Goal: Task Accomplishment & Management: Use online tool/utility

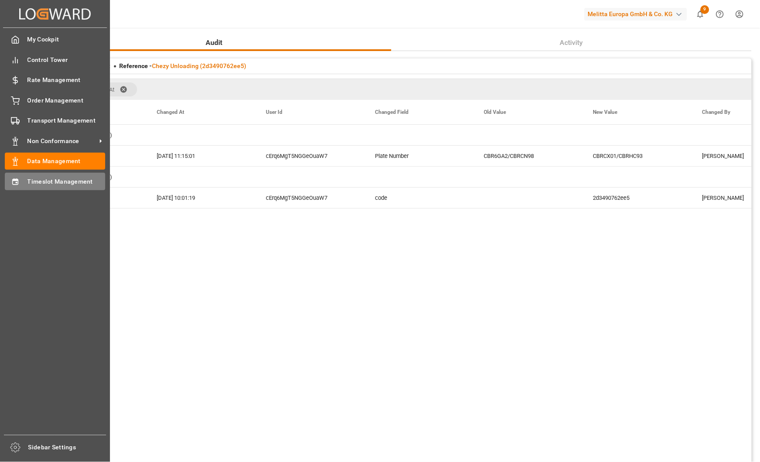
click at [31, 184] on span "Timeslot Management" at bounding box center [67, 181] width 78 height 9
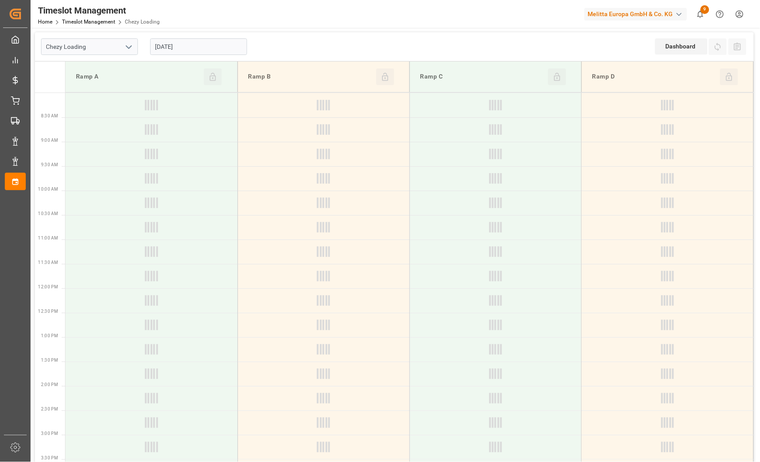
click at [127, 46] on polyline "open menu" at bounding box center [128, 47] width 5 height 3
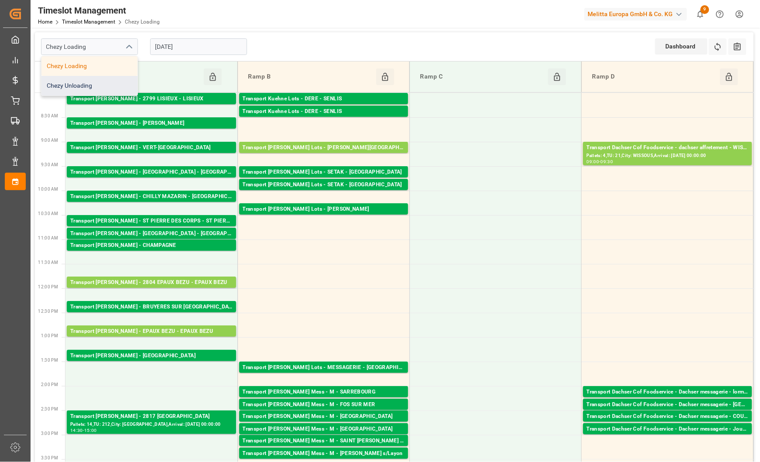
click at [102, 88] on div "Chezy Unloading" at bounding box center [89, 86] width 96 height 20
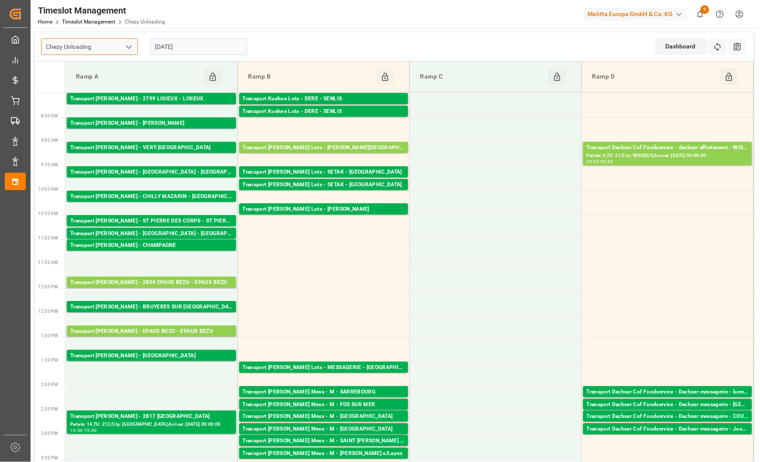
click at [120, 46] on input "Chezy Unloading" at bounding box center [89, 46] width 97 height 17
click at [132, 49] on icon "open menu" at bounding box center [129, 47] width 10 height 10
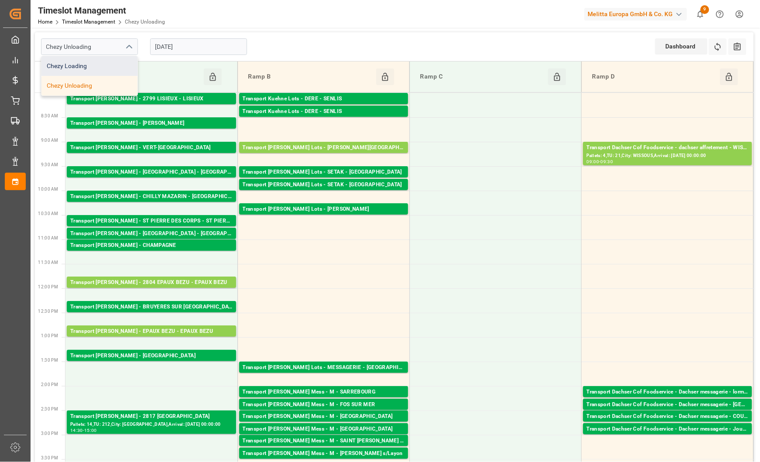
click at [110, 68] on div "Chezy Loading" at bounding box center [89, 66] width 96 height 20
click at [128, 47] on icon "open menu" at bounding box center [129, 47] width 10 height 10
click at [103, 81] on div "Chezy Unloading" at bounding box center [89, 86] width 96 height 20
type input "Chezy Unloading"
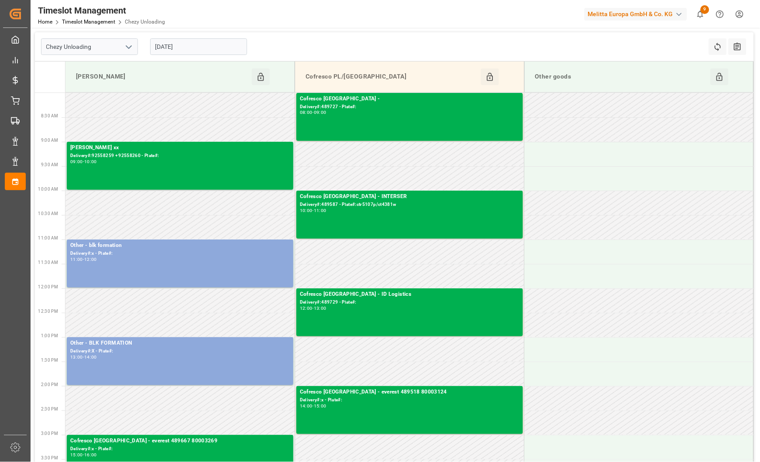
click at [206, 52] on input "[DATE]" at bounding box center [198, 46] width 97 height 17
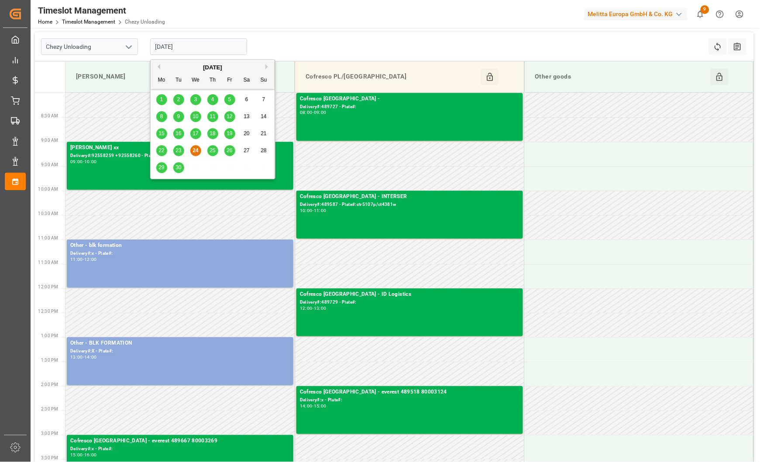
click at [214, 150] on span "25" at bounding box center [213, 151] width 6 height 6
type input "[DATE]"
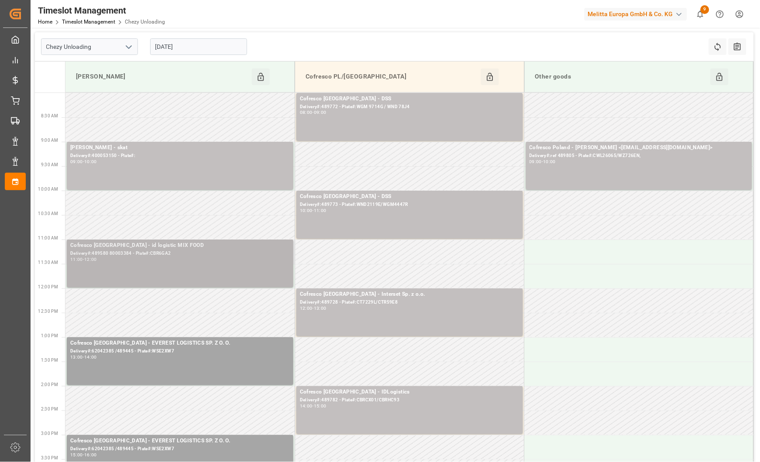
scroll to position [58, 0]
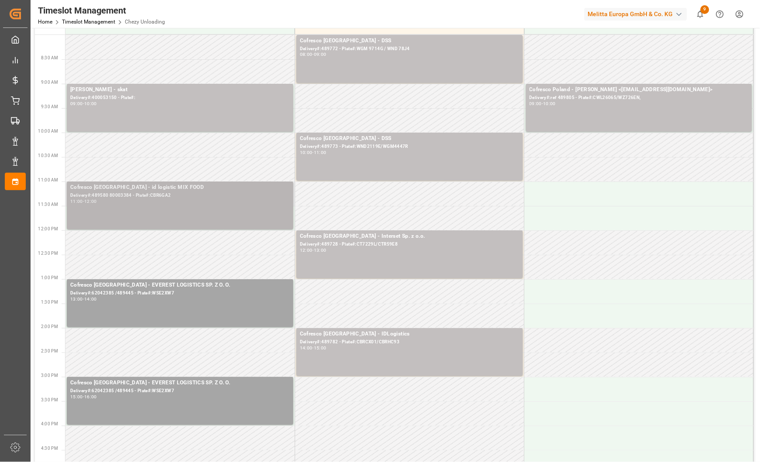
click at [236, 210] on div "Cofresco [GEOGRAPHIC_DATA] - id logistic MIX FOOD Delivery#:489580 80003384 - P…" at bounding box center [180, 205] width 220 height 45
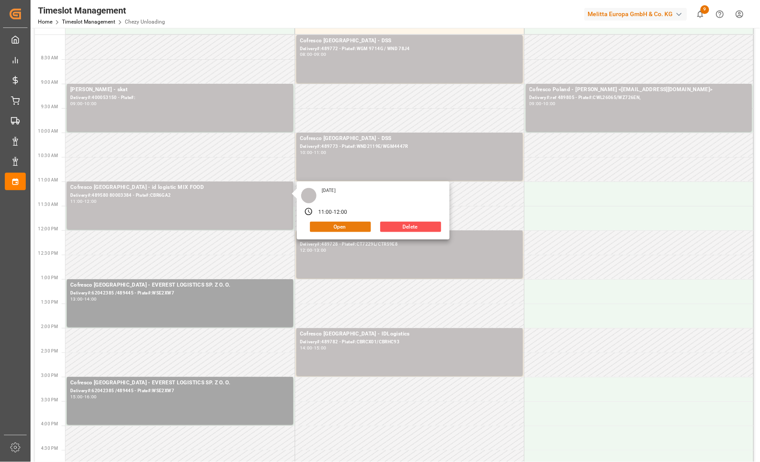
click at [324, 224] on button "Open" at bounding box center [340, 227] width 61 height 10
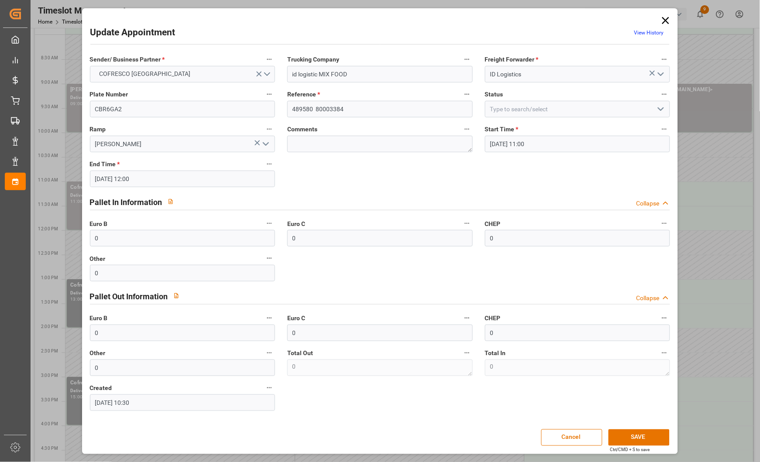
click at [662, 108] on icon "open menu" at bounding box center [661, 109] width 10 height 10
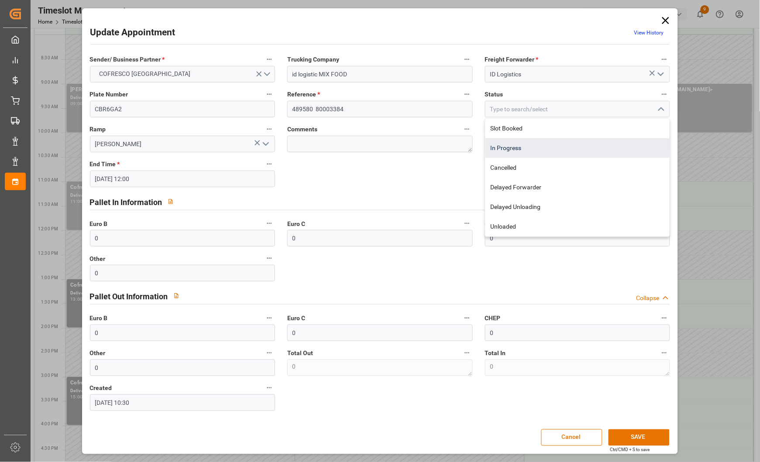
click at [631, 142] on div "In Progress" at bounding box center [578, 148] width 185 height 20
type input "In Progress"
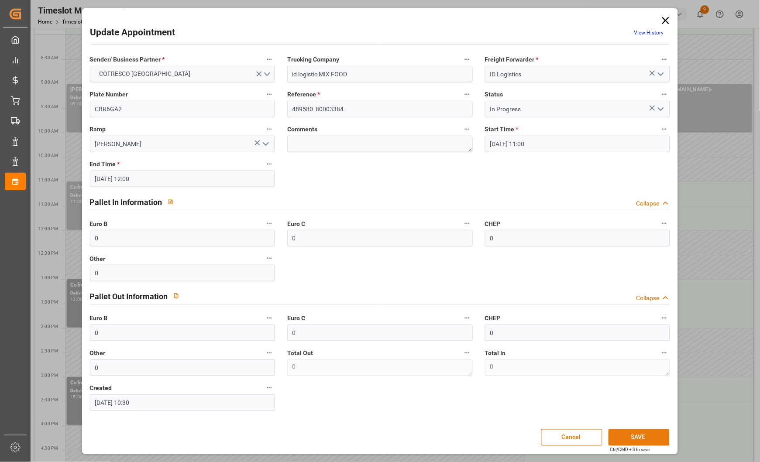
click at [629, 432] on button "SAVE" at bounding box center [639, 438] width 61 height 17
